Goal: Information Seeking & Learning: Learn about a topic

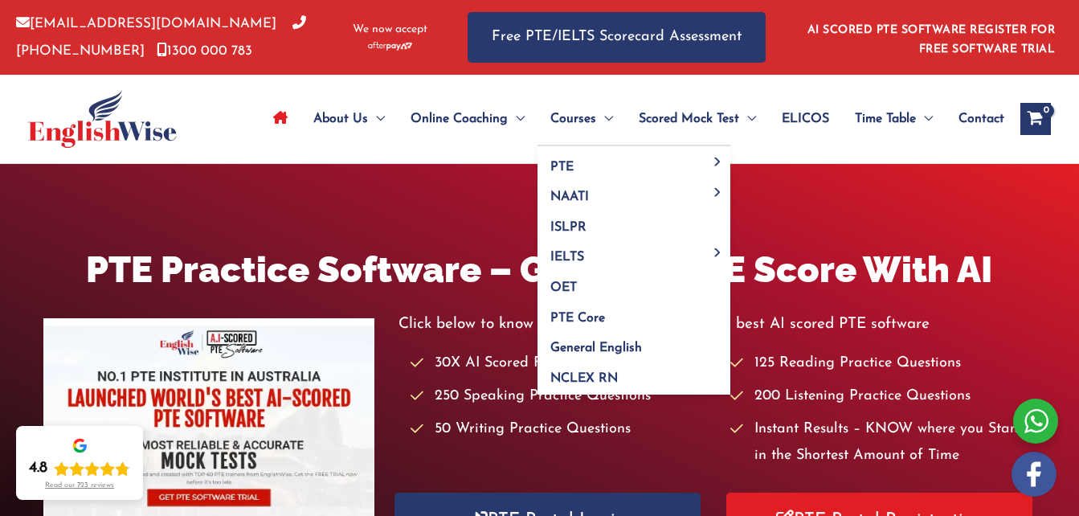
click at [573, 116] on span "Courses" at bounding box center [573, 119] width 46 height 56
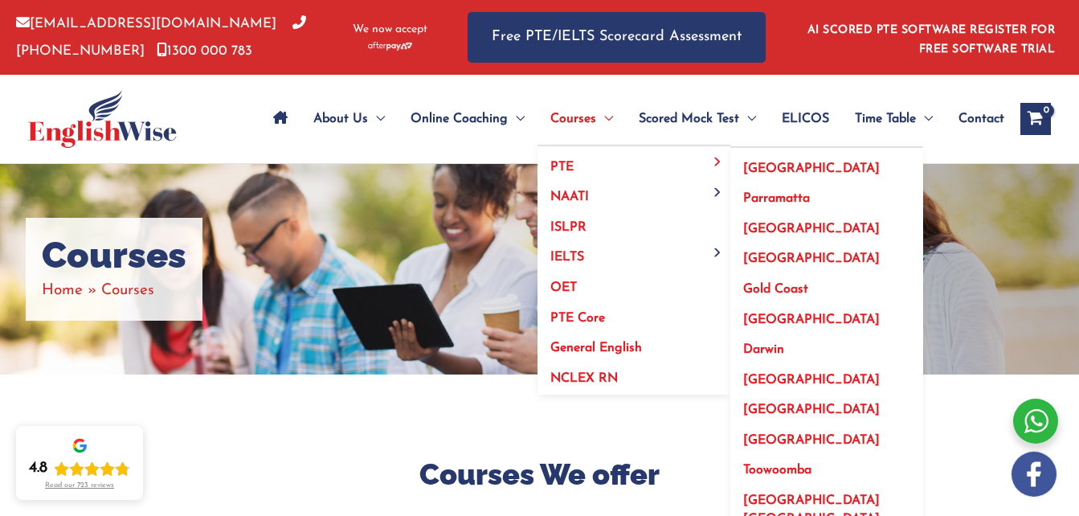
click at [562, 161] on span "PTE" at bounding box center [561, 167] width 23 height 13
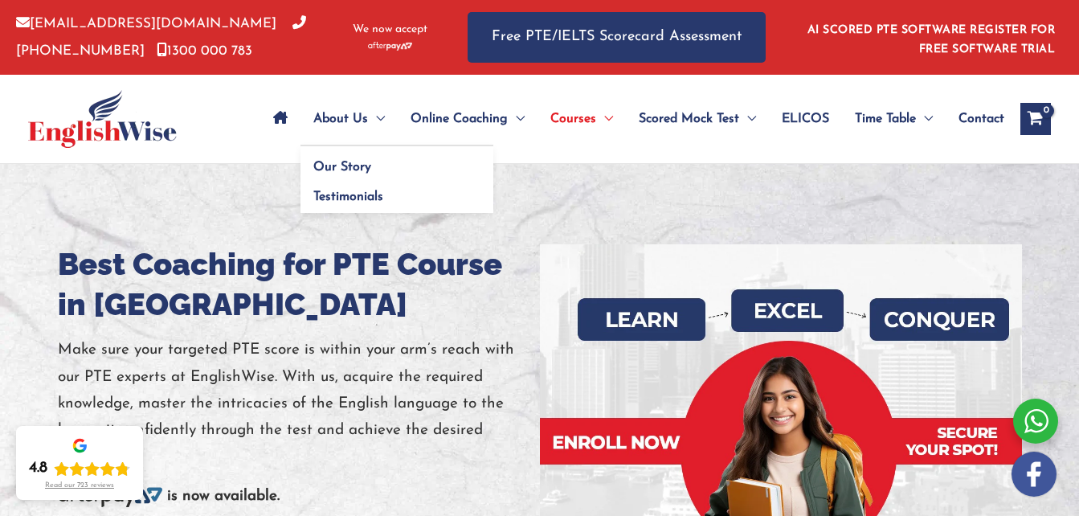
click at [341, 115] on span "About Us" at bounding box center [340, 119] width 55 height 56
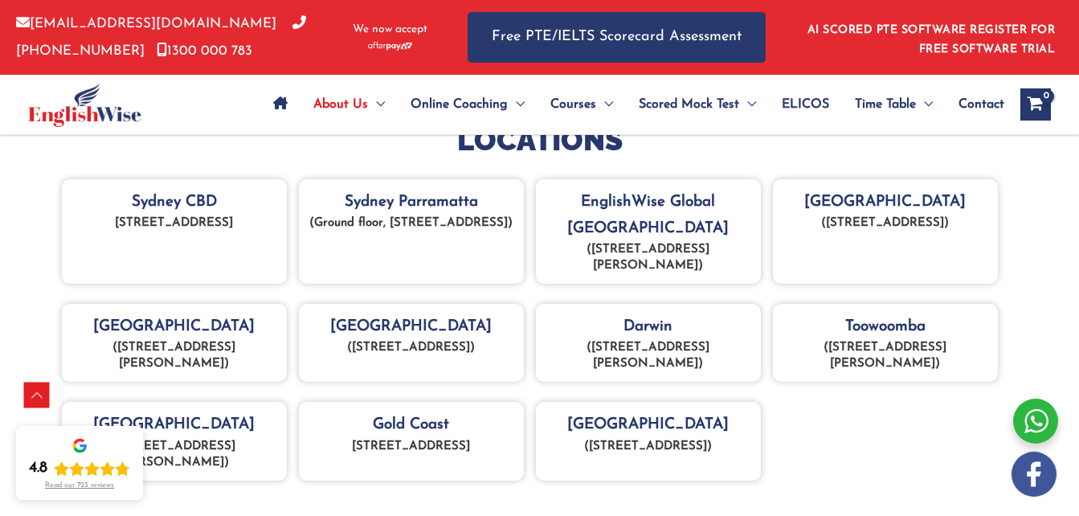
scroll to position [725, 0]
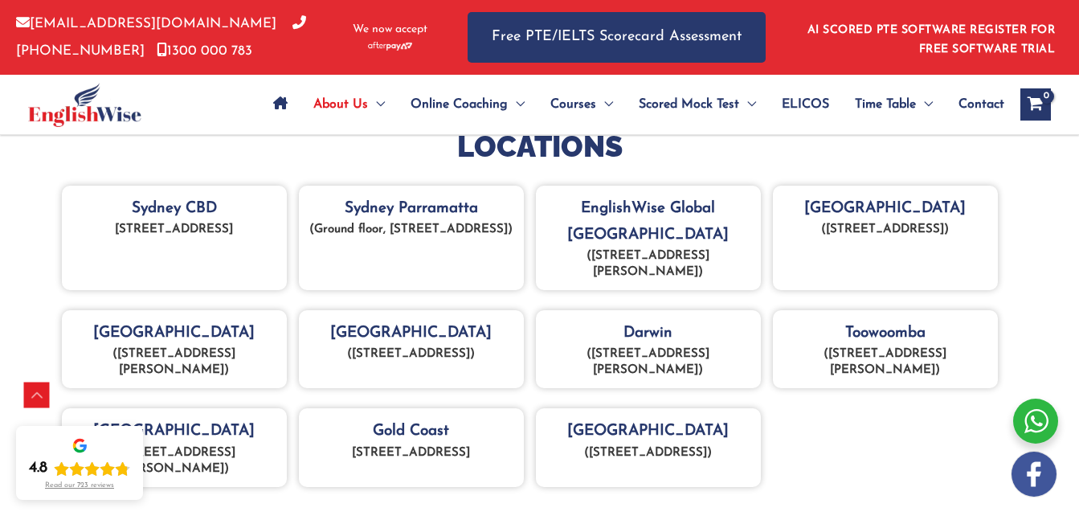
click at [649, 206] on div "EnglishWise Global Brisbane (Lot 21, 269 Wickham Street, Fortitude Valley QLD 4…" at bounding box center [648, 238] width 225 height 105
click at [654, 219] on div "EnglishWise Global Brisbane (Lot 21, 269 Wickham Street, Fortitude Valley QLD 4…" at bounding box center [648, 238] width 225 height 105
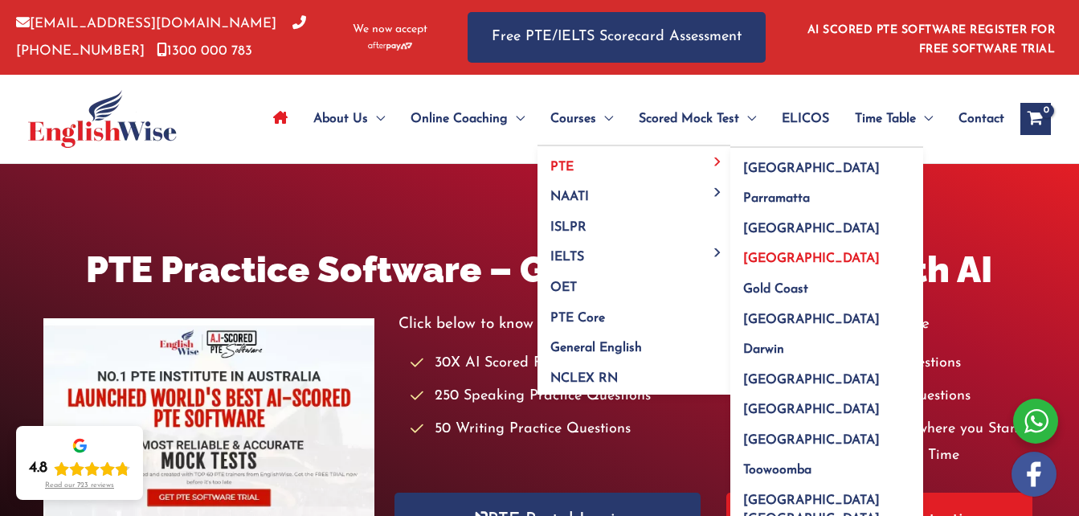
click at [765, 255] on span "[GEOGRAPHIC_DATA]" at bounding box center [811, 258] width 137 height 13
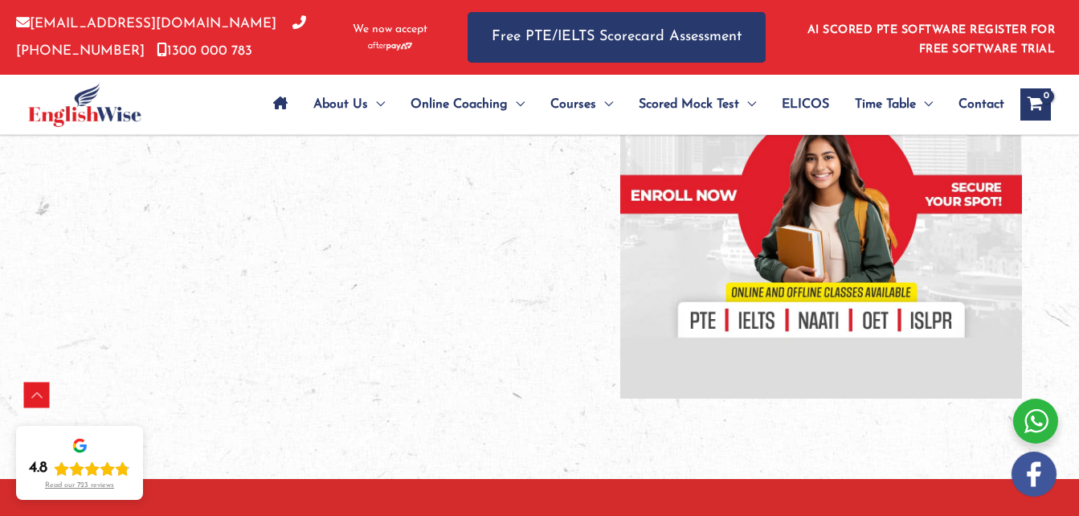
scroll to position [23, 0]
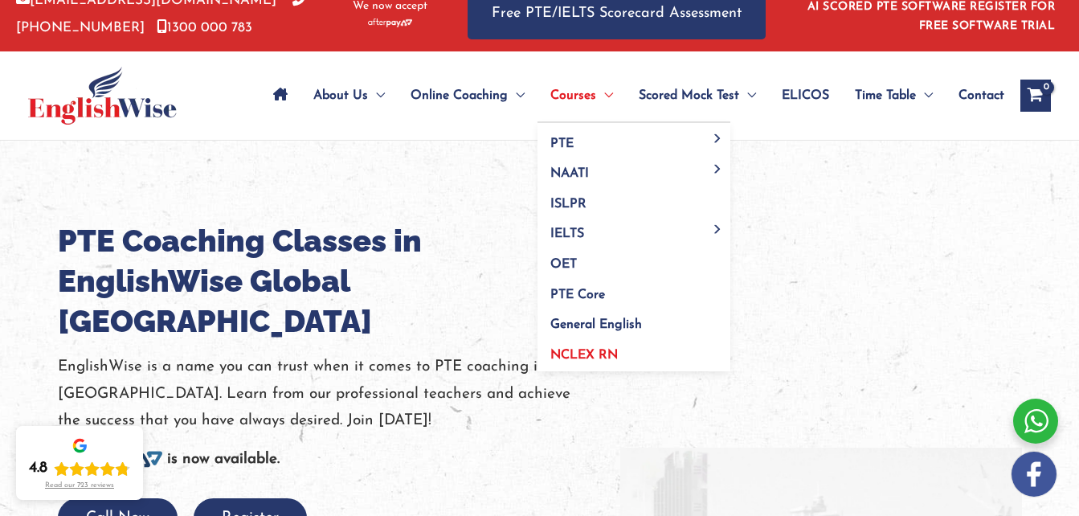
click at [595, 352] on span "NCLEX RN" at bounding box center [583, 355] width 67 height 13
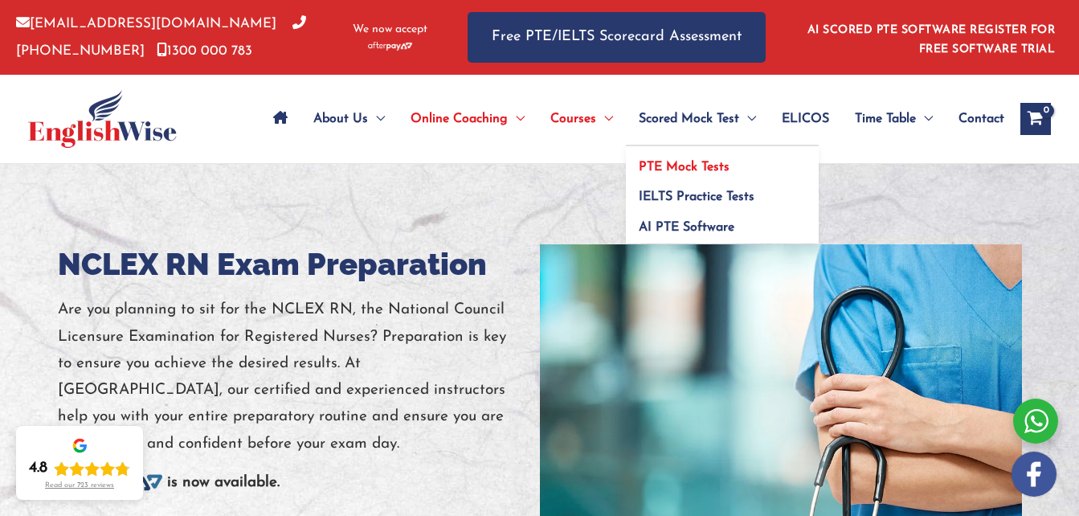
click at [692, 168] on span "PTE Mock Tests" at bounding box center [683, 167] width 91 height 13
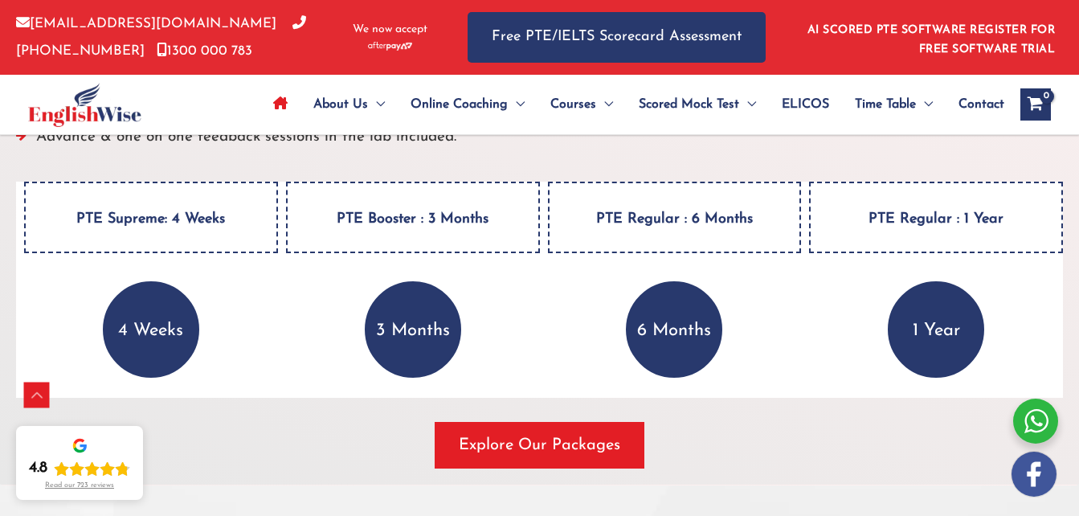
scroll to position [2270, 0]
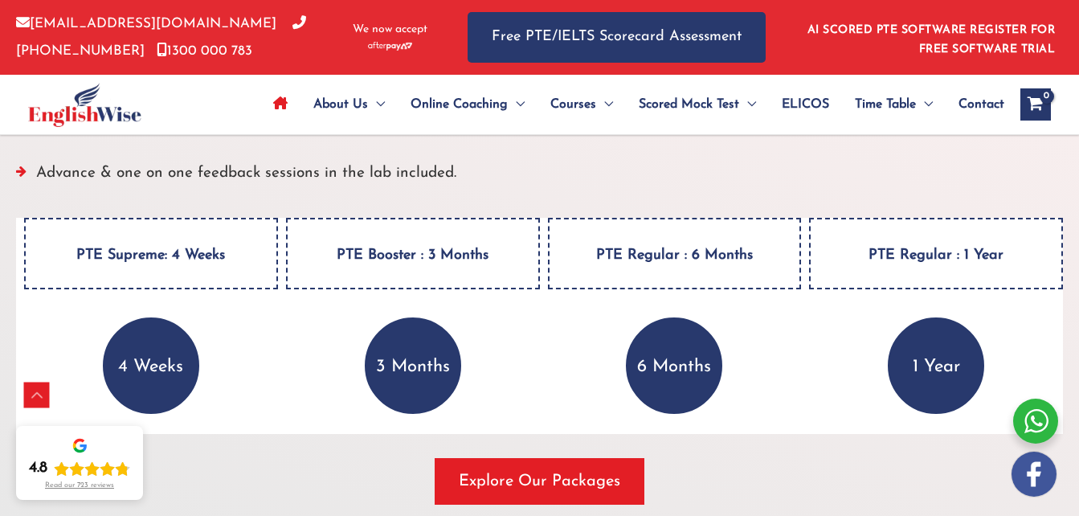
click at [1067, 188] on div "ALL PTE preparation materials (included in the course at no extra cost) PTE BOO…" at bounding box center [539, 127] width 1080 height 787
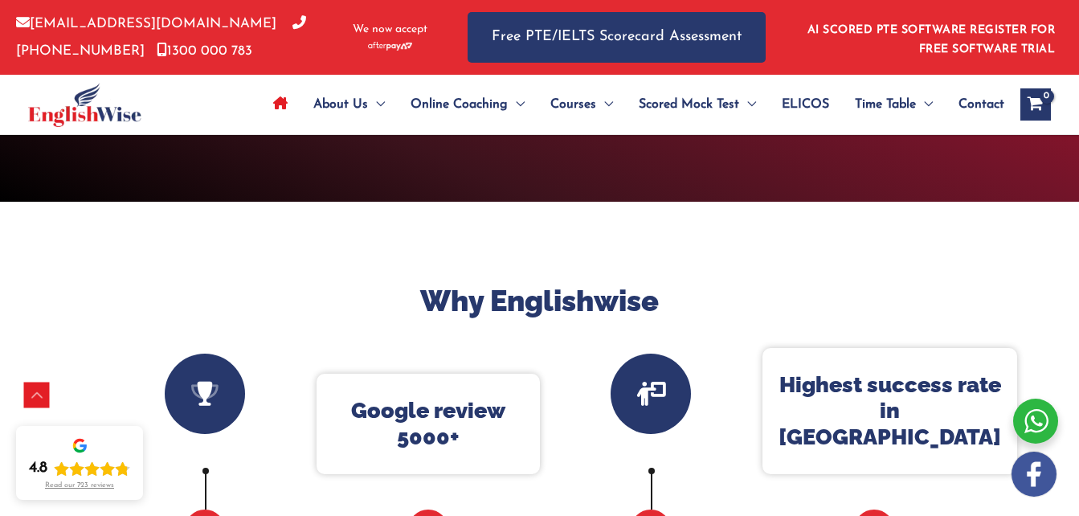
scroll to position [0, 0]
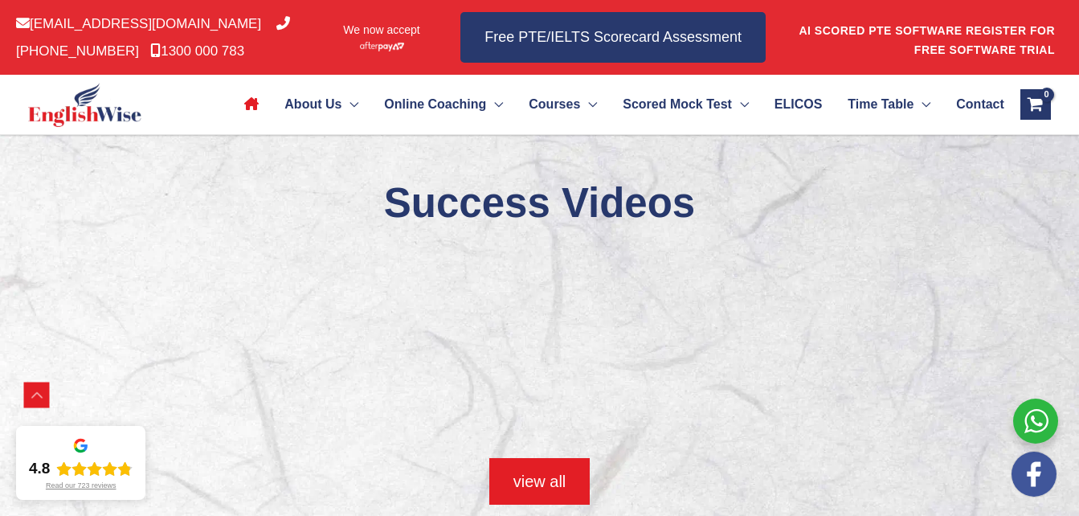
scroll to position [1253, 0]
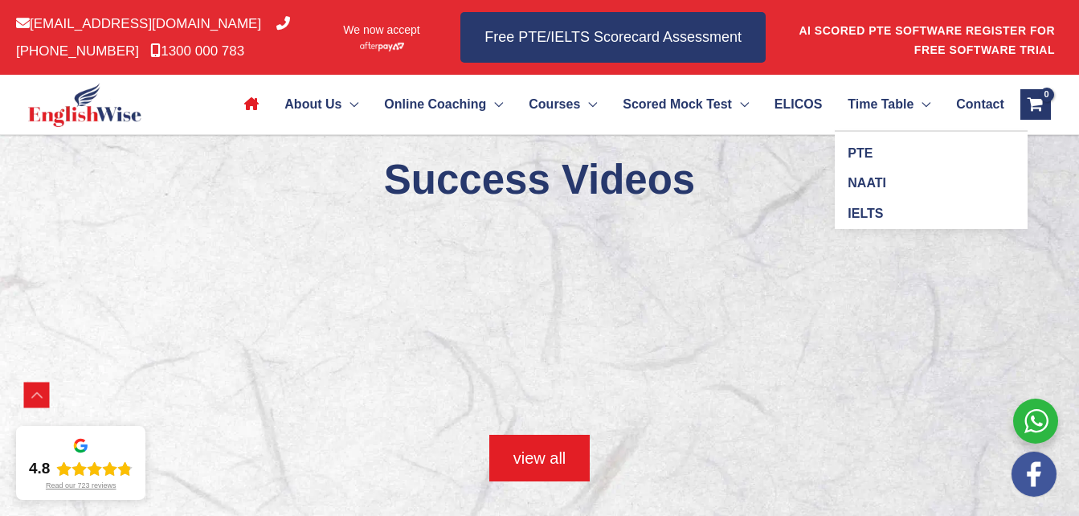
click at [887, 104] on span "Time Table" at bounding box center [880, 104] width 66 height 56
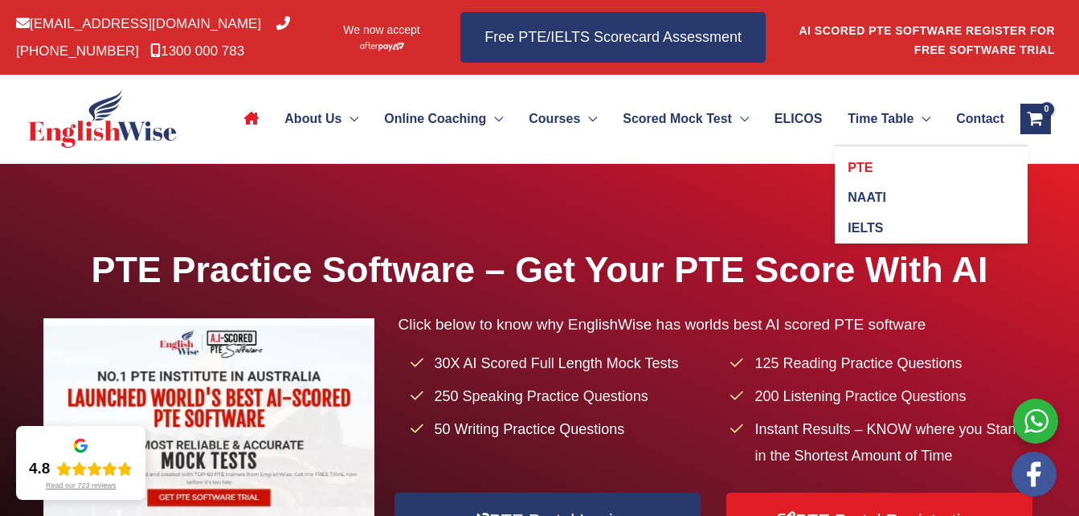
click at [872, 161] on span "PTE" at bounding box center [859, 168] width 25 height 14
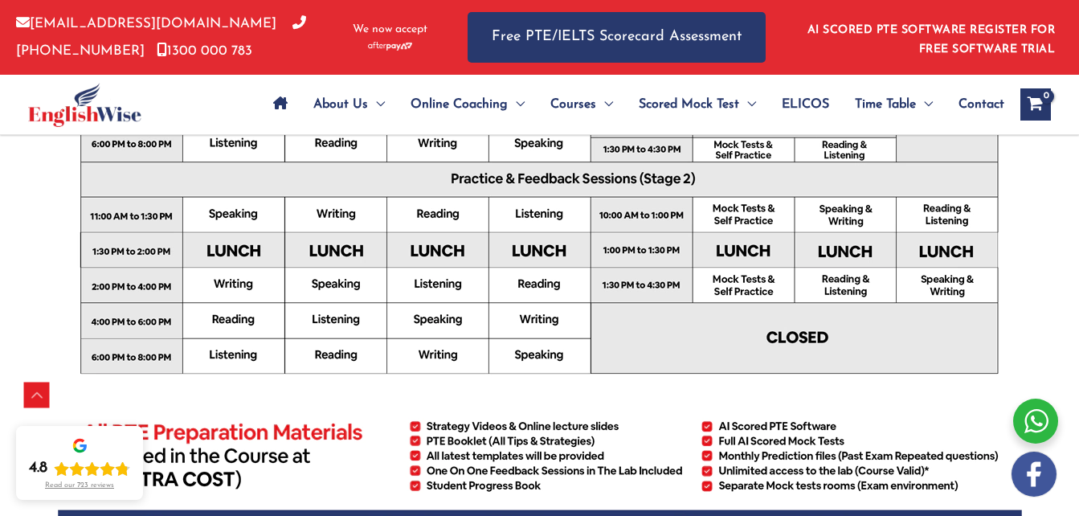
scroll to position [682, 0]
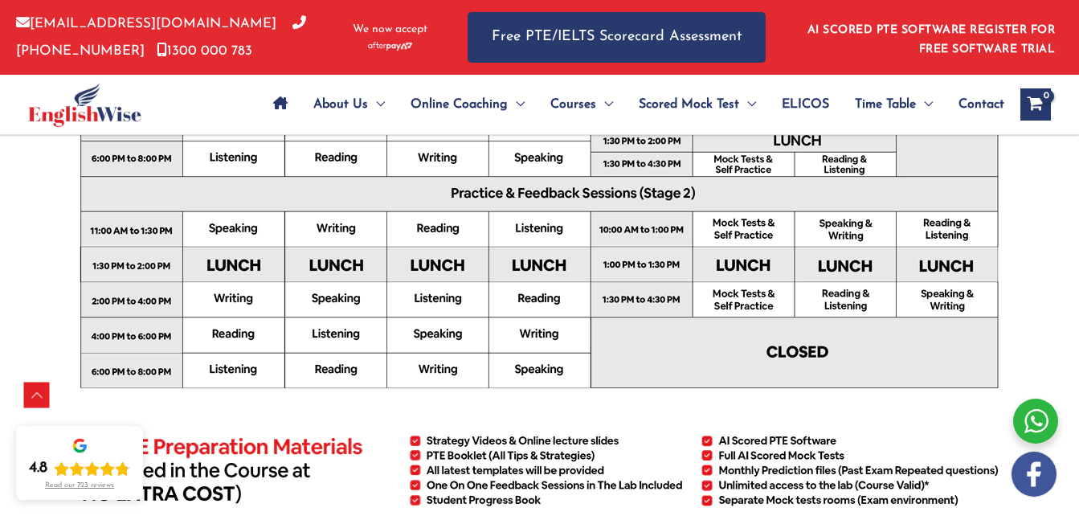
drag, startPoint x: 1071, startPoint y: 177, endPoint x: 1073, endPoint y: 144, distance: 33.0
click at [1073, 144] on div "PTE Parramatta Parramatta Parramatta Timetable All PTE Preparation Material (In…" at bounding box center [539, 246] width 1079 height 1528
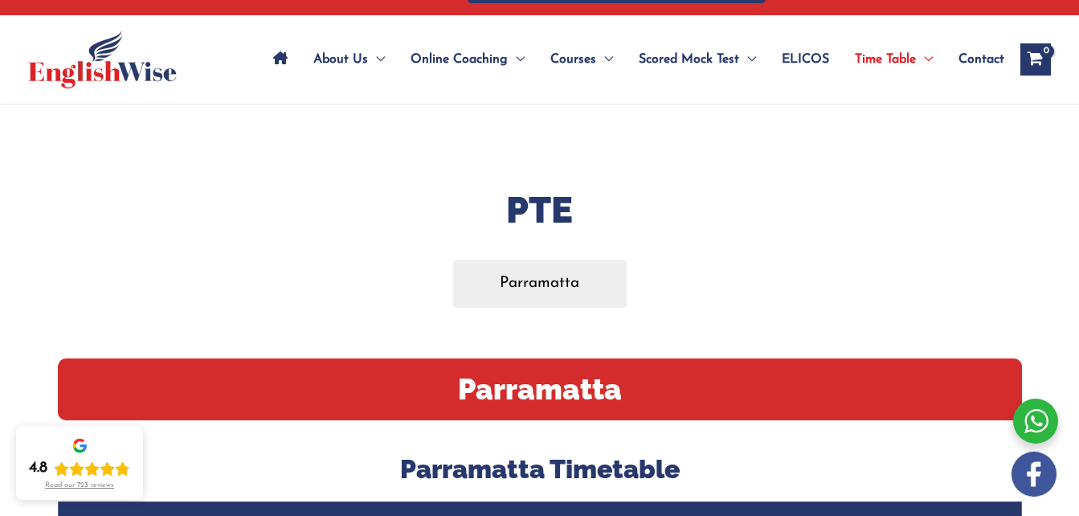
scroll to position [11, 0]
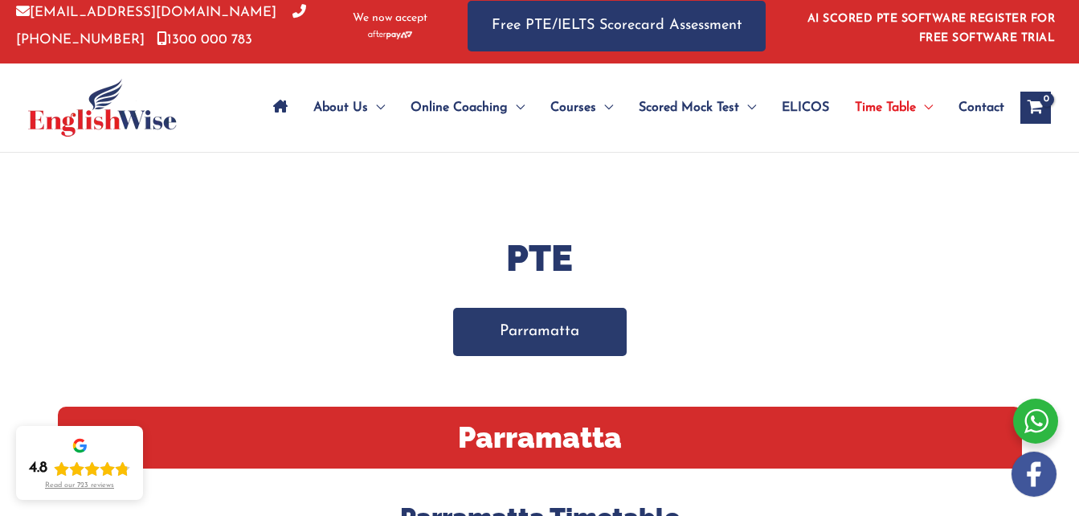
click at [554, 346] on link "Parramatta" at bounding box center [539, 331] width 173 height 47
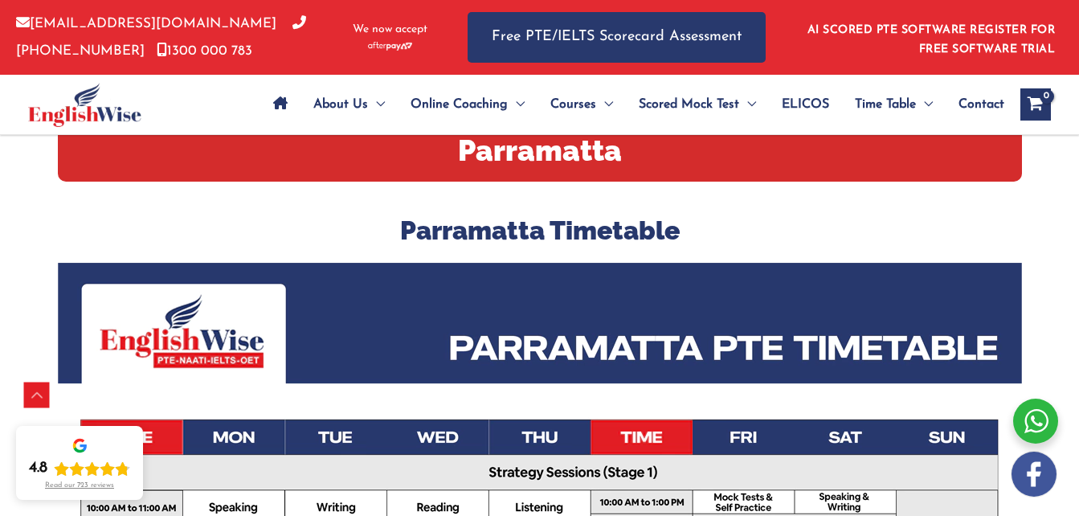
scroll to position [418, 0]
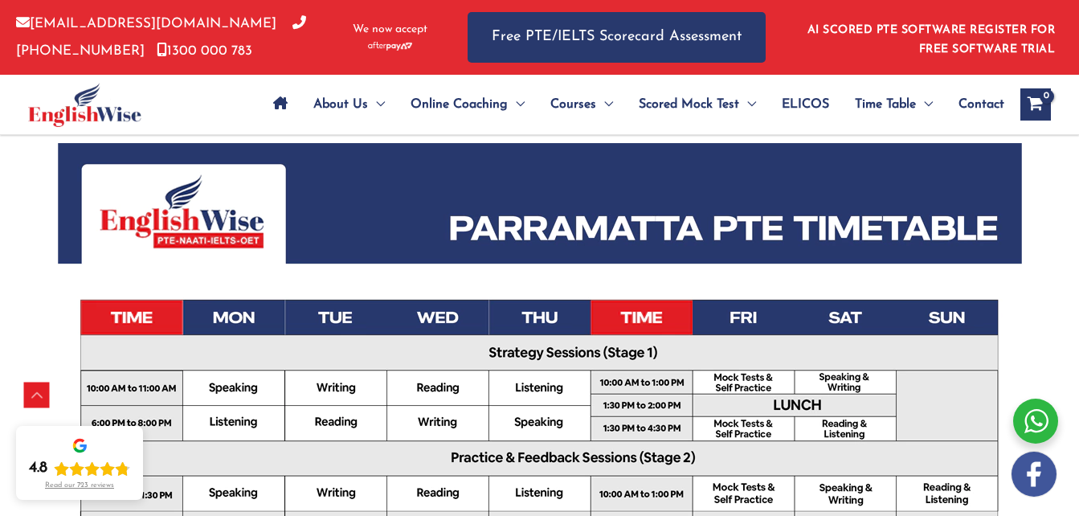
click at [539, 240] on img at bounding box center [540, 483] width 964 height 681
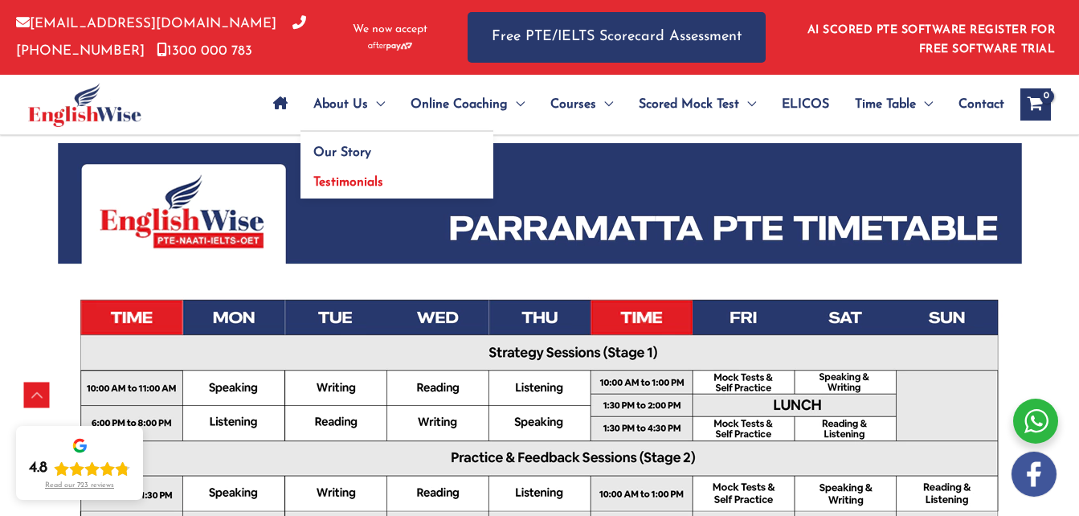
click at [352, 181] on span "Testimonials" at bounding box center [348, 182] width 70 height 13
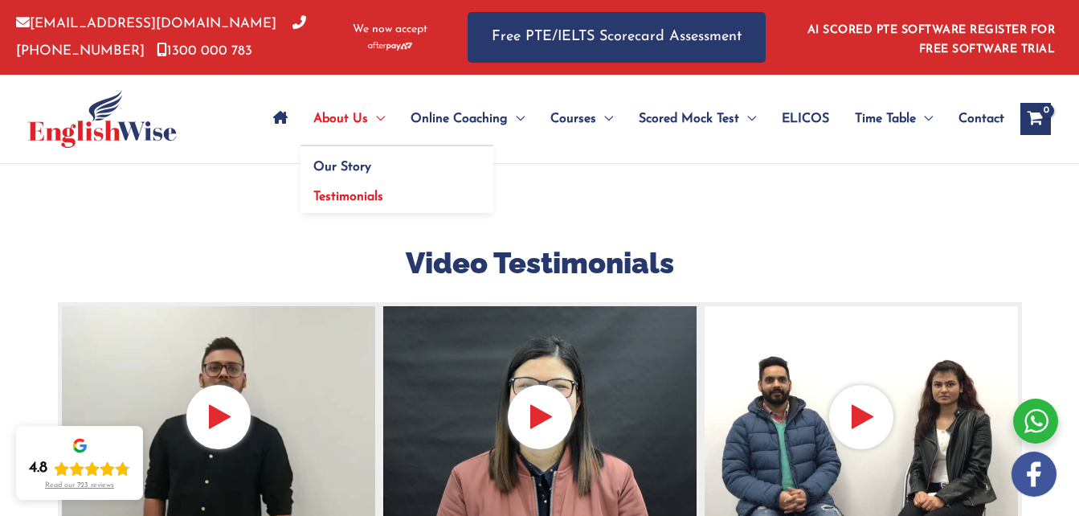
click at [356, 124] on span "About Us" at bounding box center [340, 119] width 55 height 56
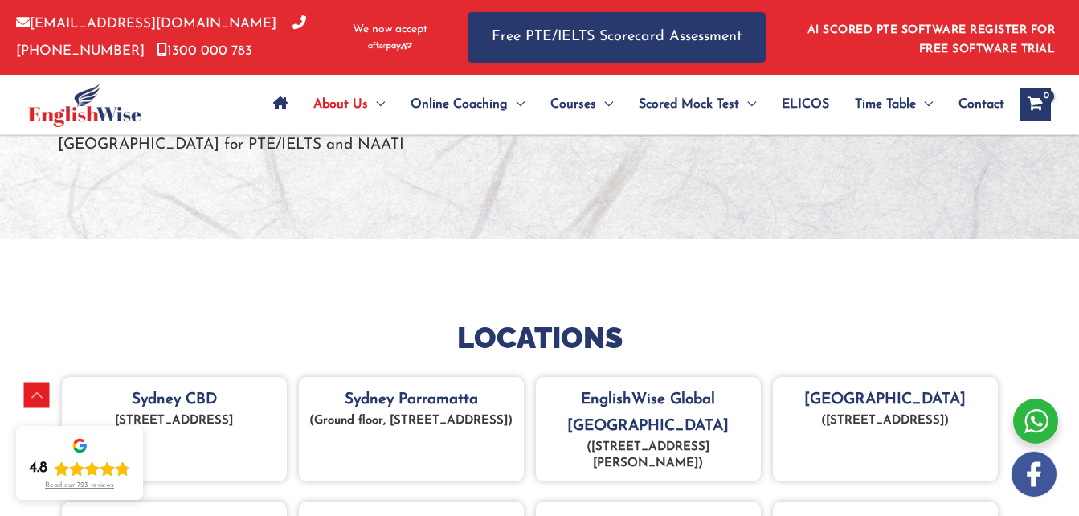
scroll to position [675, 0]
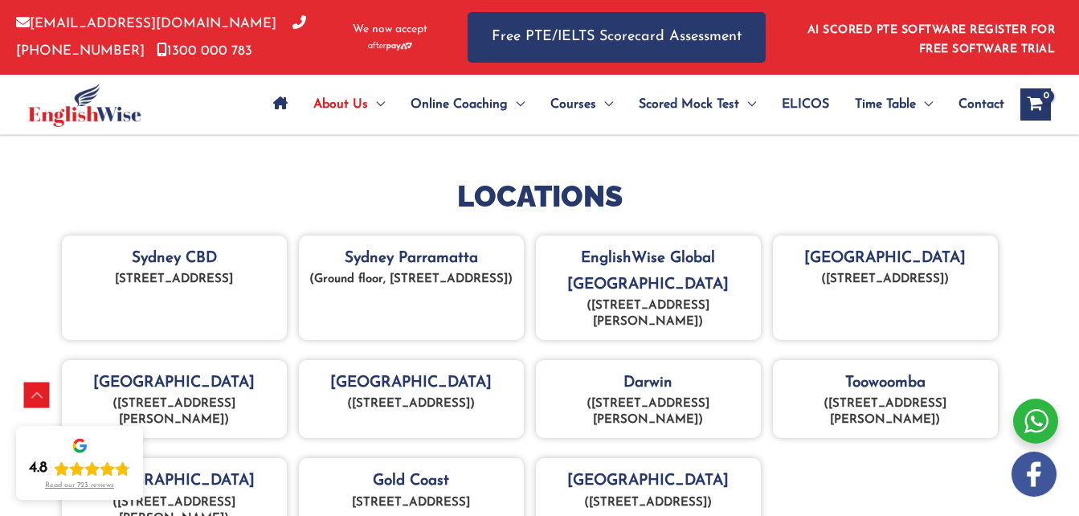
click at [722, 298] on p "(Lot 21, 269 Wickham Street, Fortitude Valley QLD 4006)" at bounding box center [648, 314] width 209 height 32
click at [675, 251] on div "EnglishWise Global Brisbane (Lot 21, 269 Wickham Street, Fortitude Valley QLD 4…" at bounding box center [648, 287] width 225 height 105
drag, startPoint x: 546, startPoint y: 253, endPoint x: 730, endPoint y: 291, distance: 187.7
click at [730, 291] on div "EnglishWise Global Brisbane (Lot 21, 269 Wickham Street, Fortitude Valley QLD 4…" at bounding box center [648, 287] width 225 height 105
copy div "EnglishWise Global Brisbane (Lot 21, 269 Wickham Street, Fortitude Valley QLD 4…"
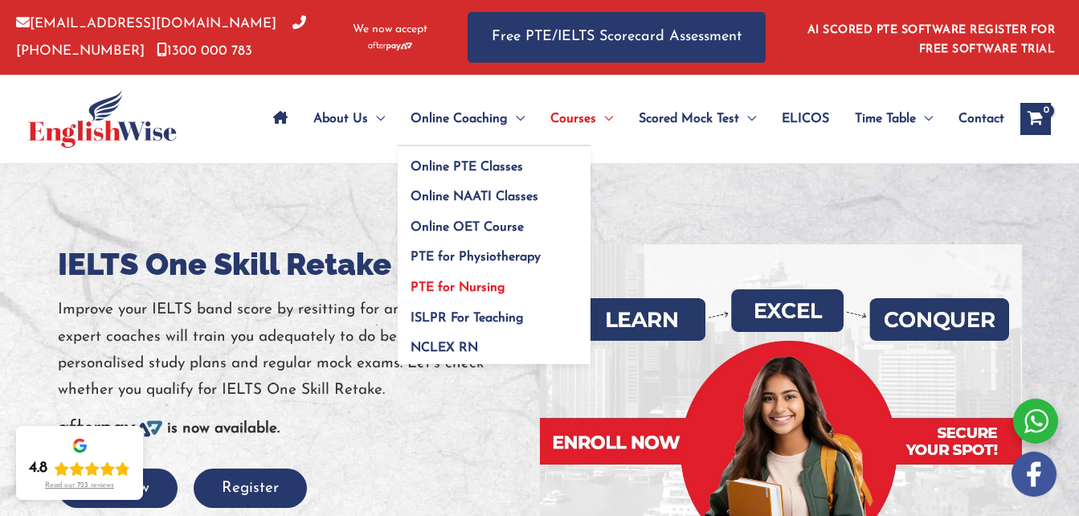
click at [471, 284] on span "PTE for Nursing" at bounding box center [457, 287] width 95 height 13
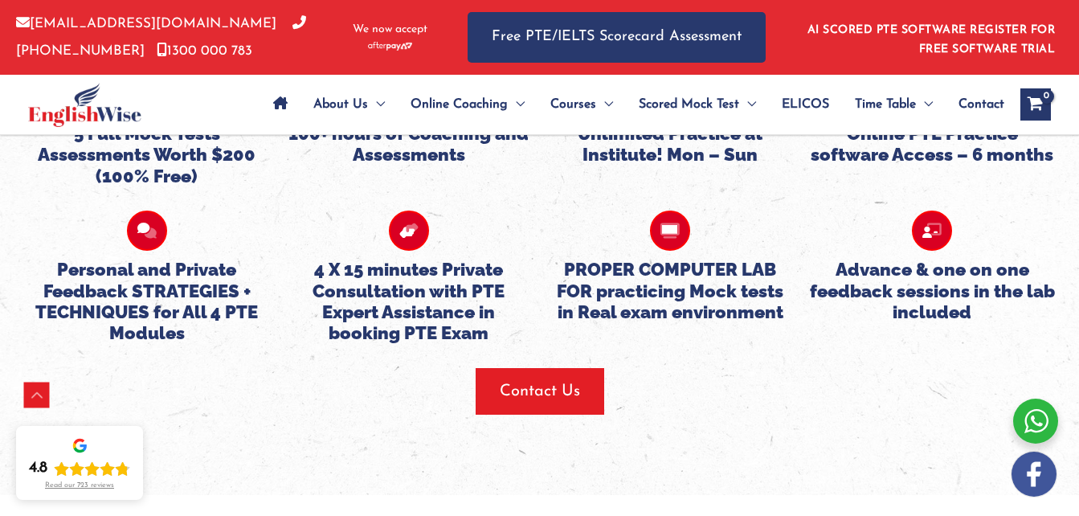
scroll to position [4040, 0]
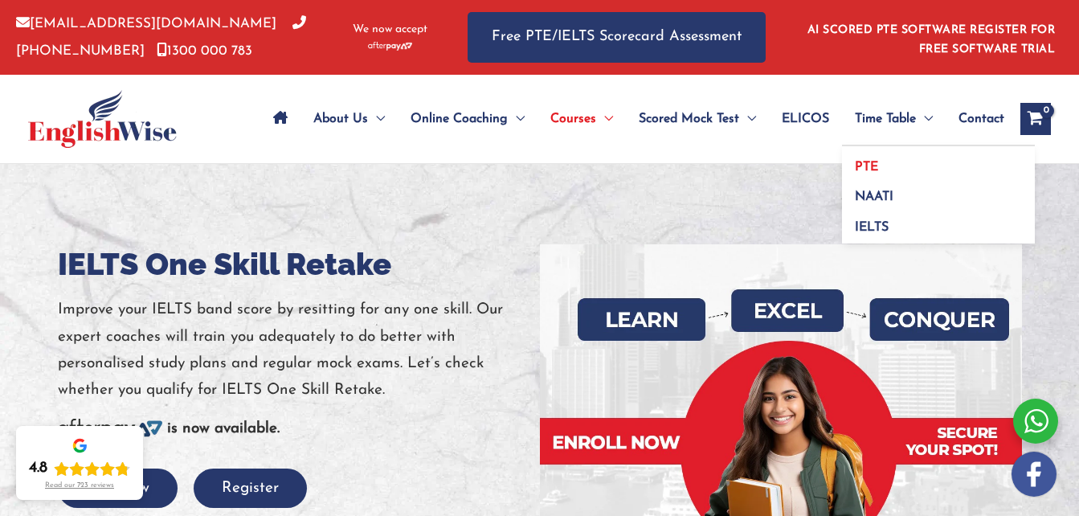
click at [869, 161] on span "PTE" at bounding box center [865, 167] width 23 height 13
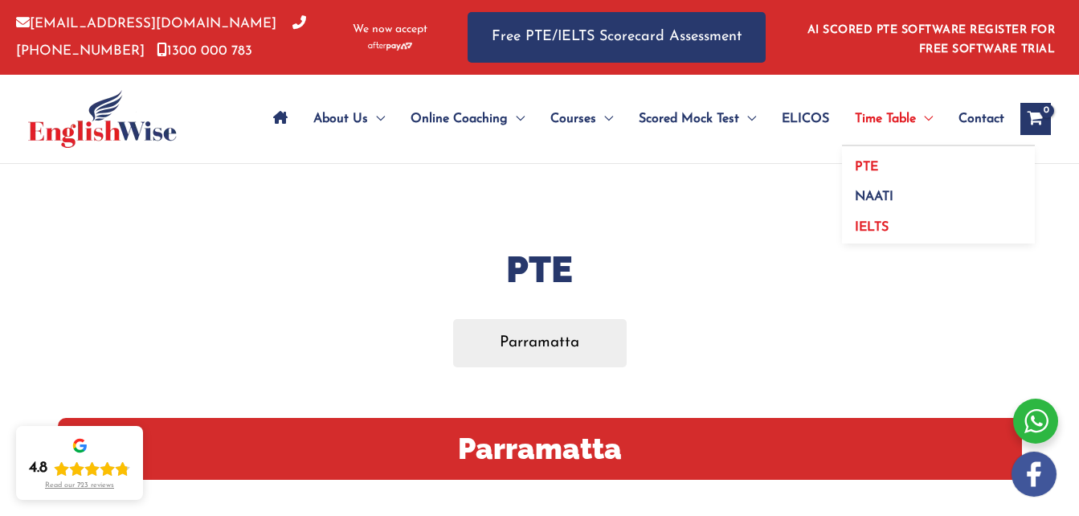
click at [863, 215] on link "IELTS" at bounding box center [938, 224] width 193 height 37
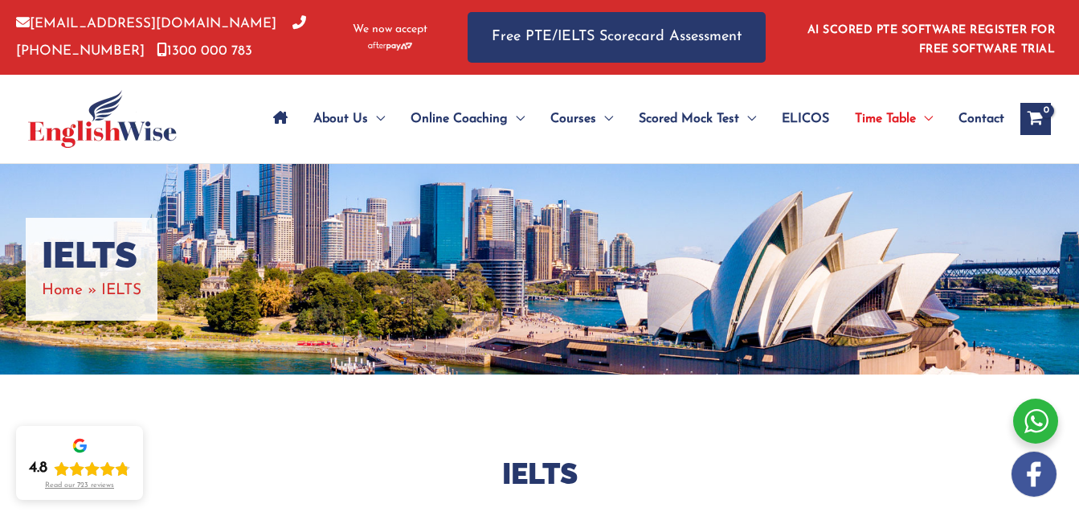
click at [1078, 108] on div "About Us Menu Toggle Our Story Testimonials Online Coaching Menu Toggle Online …" at bounding box center [539, 119] width 1079 height 88
